Goal: Task Accomplishment & Management: Complete application form

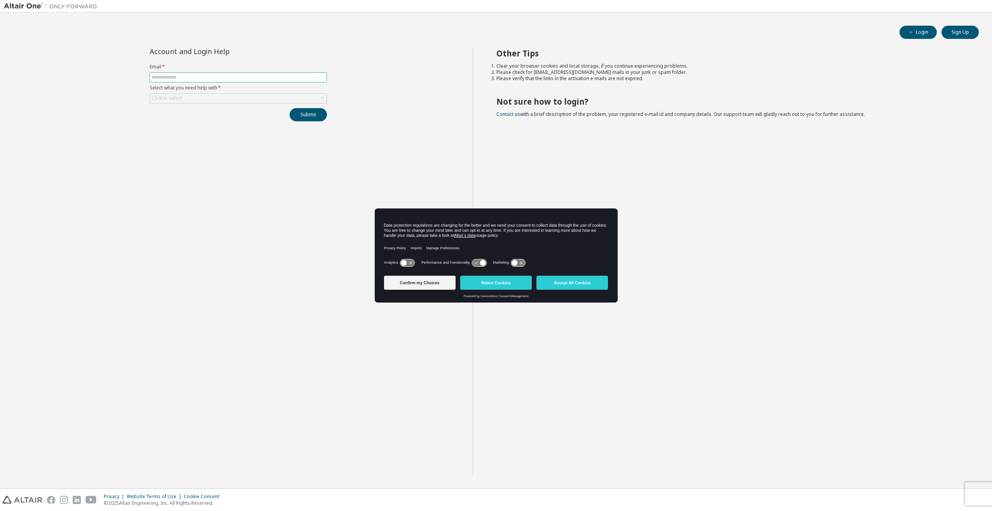
click at [184, 78] on input "text" at bounding box center [238, 77] width 173 height 6
type input "**********"
click at [574, 280] on button "Accept All Cookies" at bounding box center [572, 283] width 72 height 14
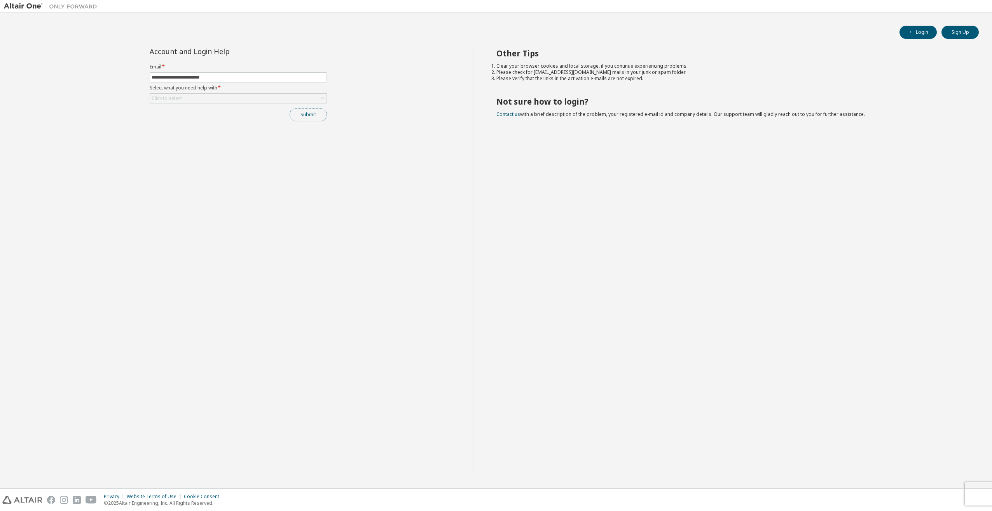
click at [302, 115] on button "Submit" at bounding box center [308, 114] width 37 height 13
click at [268, 69] on div "Select what you need help with: Field is required" at bounding box center [245, 71] width 155 height 6
click at [274, 106] on label "Select what you need help with *" at bounding box center [238, 106] width 177 height 6
click at [283, 119] on div "Click to select" at bounding box center [238, 116] width 176 height 9
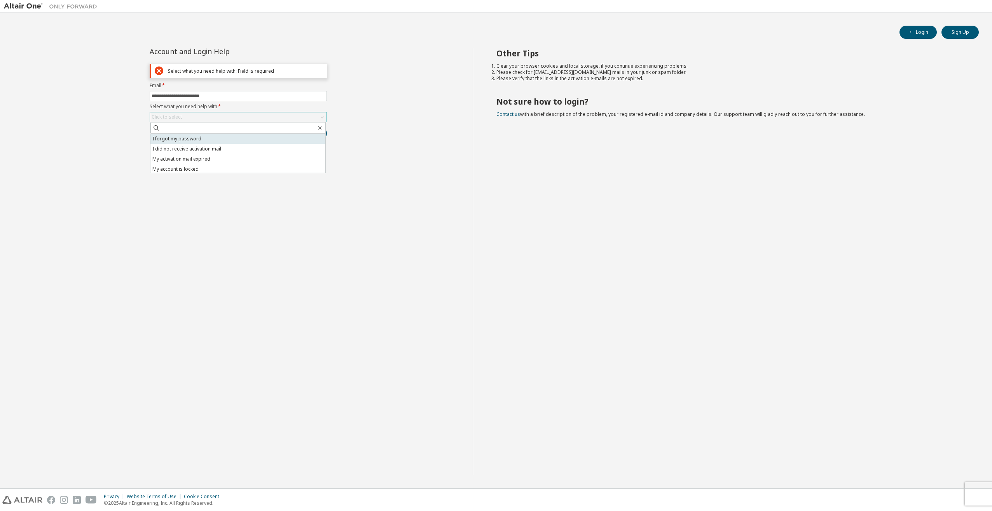
click at [231, 140] on li "I forgot my password" at bounding box center [237, 139] width 175 height 10
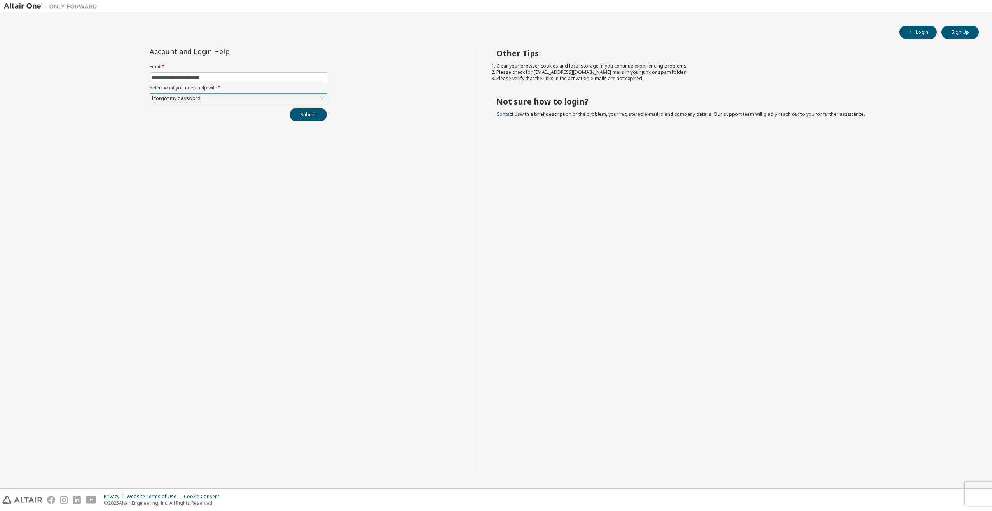
click at [296, 115] on button "Submit" at bounding box center [308, 114] width 37 height 13
click at [977, 495] on icon "button" at bounding box center [975, 494] width 5 height 5
click at [917, 33] on button "Login" at bounding box center [917, 32] width 37 height 13
click at [296, 79] on input "text" at bounding box center [238, 77] width 173 height 6
type input "**********"
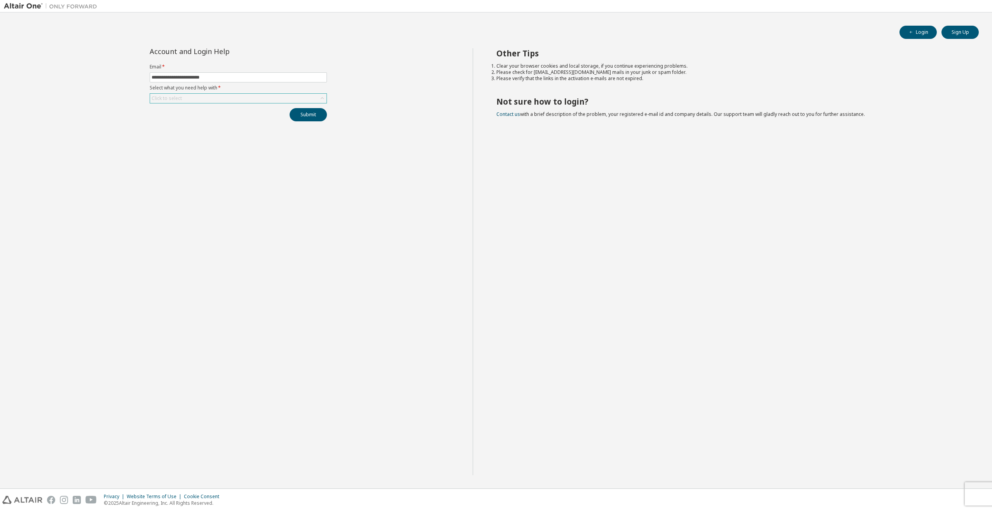
click at [227, 96] on div "Click to select" at bounding box center [238, 98] width 176 height 9
click at [180, 150] on li "My account is locked" at bounding box center [237, 150] width 175 height 10
click at [262, 127] on div "**********" at bounding box center [238, 261] width 469 height 427
click at [312, 113] on button "Submit" at bounding box center [308, 114] width 37 height 13
click at [298, 112] on button "Submit" at bounding box center [308, 114] width 37 height 13
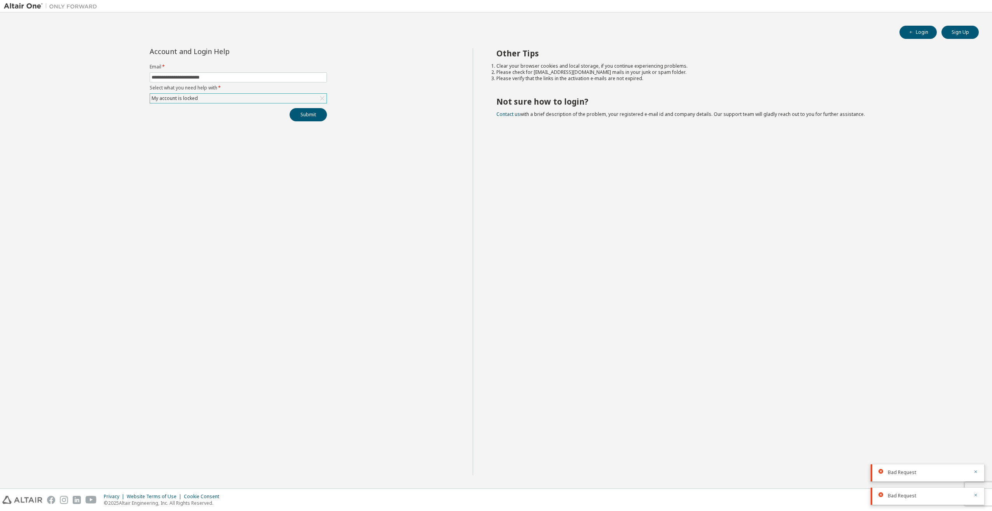
click at [217, 98] on div "My account is locked" at bounding box center [238, 98] width 176 height 9
click at [205, 121] on li "I forgot my password" at bounding box center [237, 120] width 175 height 10
click at [300, 116] on button "Submit" at bounding box center [308, 114] width 37 height 13
click at [317, 96] on div "I forgot my password" at bounding box center [238, 98] width 176 height 9
click at [188, 130] on li "I did not receive activation mail" at bounding box center [237, 130] width 175 height 10
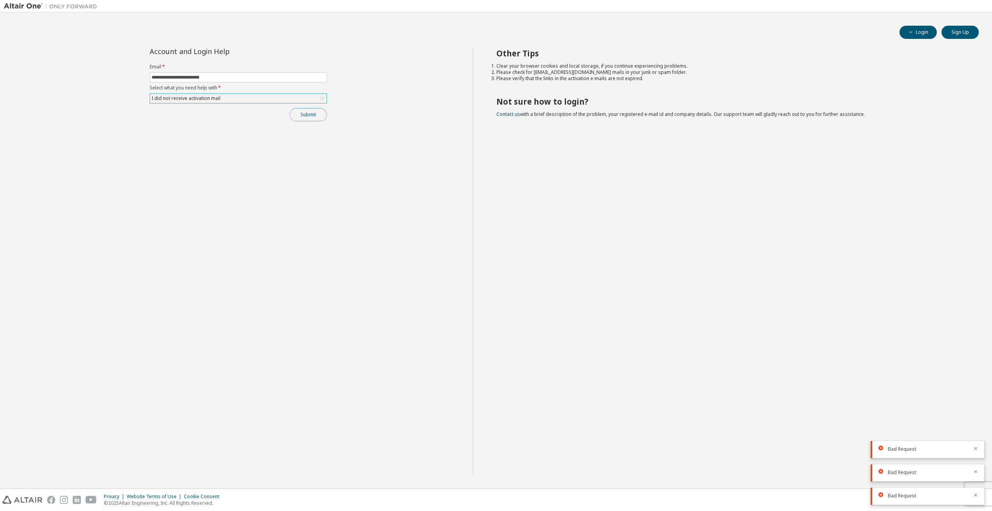
click at [309, 116] on button "Submit" at bounding box center [308, 114] width 37 height 13
click at [319, 96] on icon at bounding box center [322, 98] width 8 height 8
click at [321, 118] on icon at bounding box center [322, 117] width 8 height 8
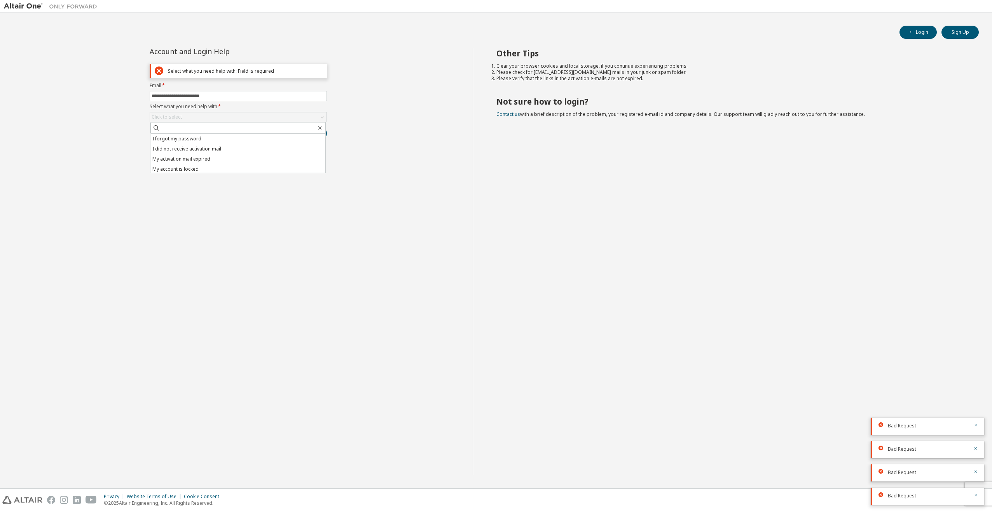
click at [216, 159] on li "My activation mail expired" at bounding box center [237, 159] width 175 height 10
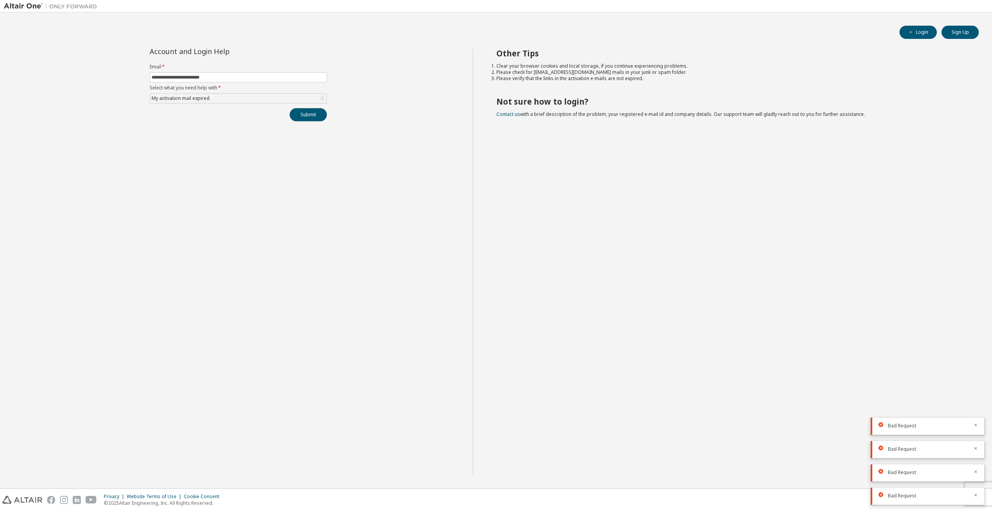
click at [303, 113] on button "Submit" at bounding box center [308, 114] width 37 height 13
click at [973, 33] on button "Sign Up" at bounding box center [959, 32] width 37 height 13
click at [169, 76] on input "text" at bounding box center [238, 77] width 173 height 6
type input "**********"
click at [310, 96] on div "Click to select" at bounding box center [238, 98] width 176 height 9
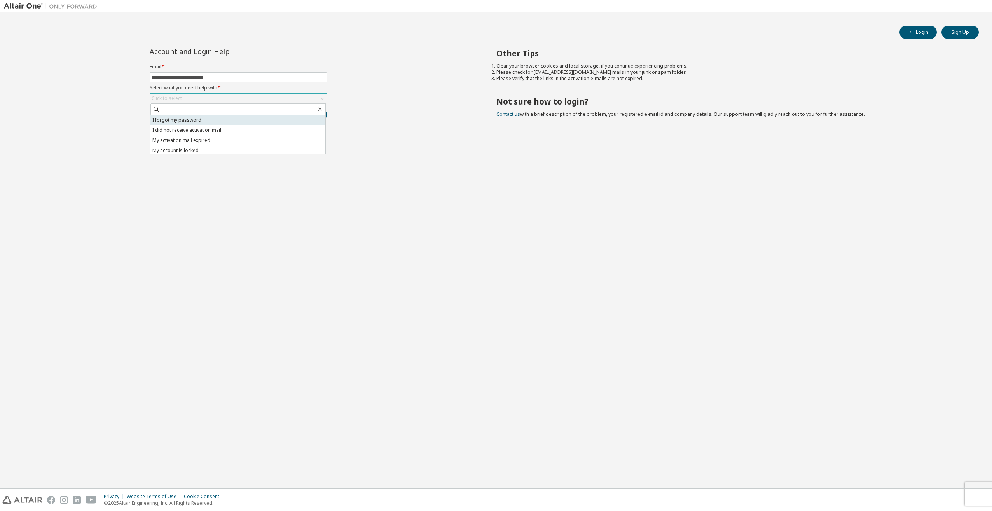
click at [188, 117] on li "I forgot my password" at bounding box center [237, 120] width 175 height 10
click at [316, 116] on button "Submit" at bounding box center [308, 114] width 37 height 13
